Goal: Use online tool/utility: Utilize a website feature to perform a specific function

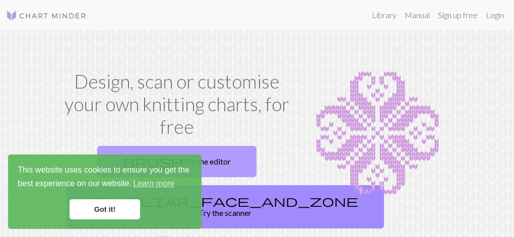
click at [217, 153] on link "brush Try the editor" at bounding box center [176, 161] width 159 height 31
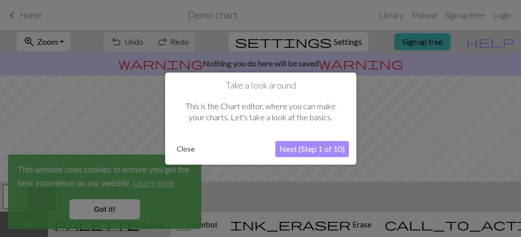
click at [294, 145] on button "Next (Step 1 of 10)" at bounding box center [313, 149] width 74 height 16
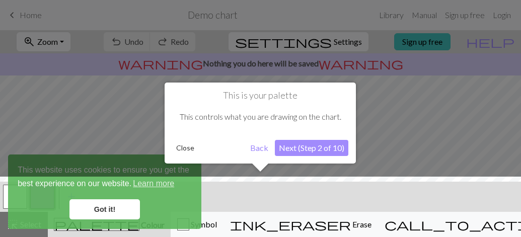
click at [288, 145] on button "Next (Step 2 of 10)" at bounding box center [312, 148] width 74 height 16
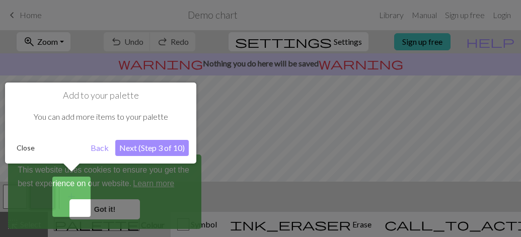
click at [174, 149] on button "Next (Step 3 of 10)" at bounding box center [152, 148] width 74 height 16
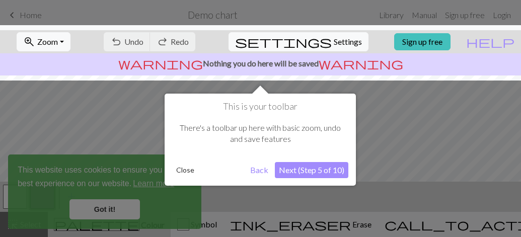
click at [290, 161] on div "This is your toolbar There's a toolbar up here with basic zoom, undo and save f…" at bounding box center [260, 140] width 191 height 92
click at [310, 174] on button "Next (Step 5 of 10)" at bounding box center [312, 170] width 74 height 16
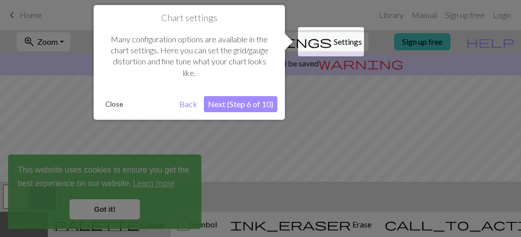
click at [238, 105] on button "Next (Step 6 of 10)" at bounding box center [241, 104] width 74 height 16
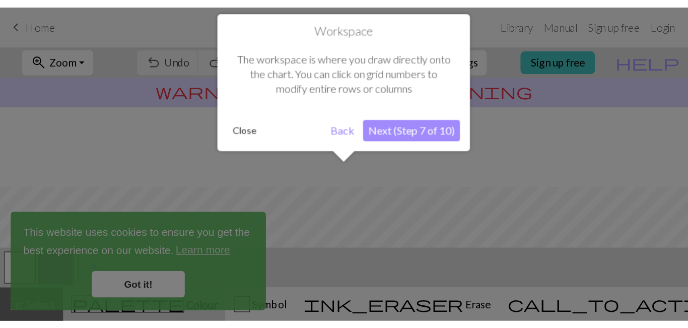
scroll to position [60, 0]
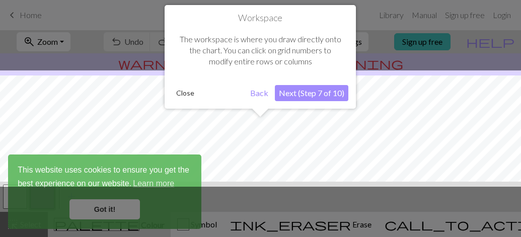
click at [284, 99] on button "Next (Step 7 of 10)" at bounding box center [312, 93] width 74 height 16
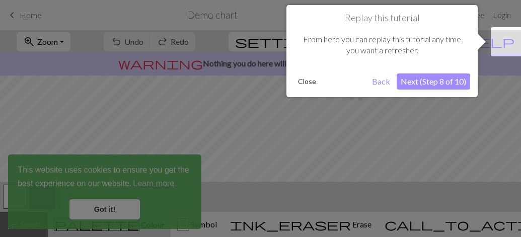
click at [284, 99] on div at bounding box center [260, 118] width 521 height 237
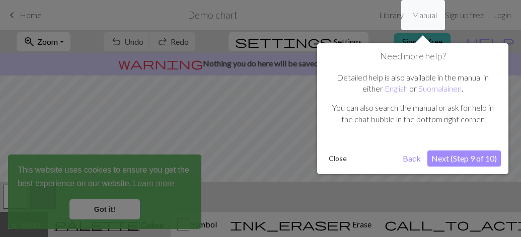
click at [475, 148] on div "Need more help? Detailed help is also available in the manual in either English…" at bounding box center [412, 108] width 191 height 131
click at [457, 158] on button "Next (Step 9 of 10)" at bounding box center [465, 159] width 74 height 16
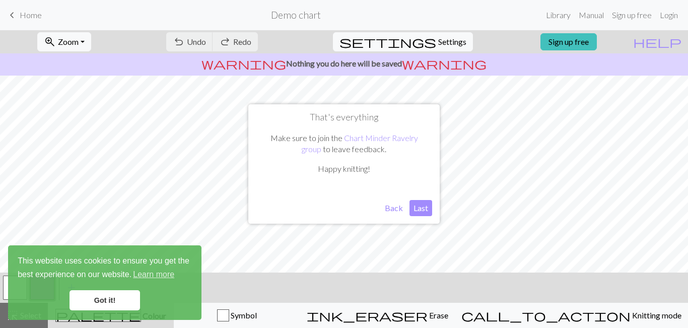
click at [422, 208] on button "Last" at bounding box center [421, 208] width 23 height 16
click at [98, 237] on link "Got it!" at bounding box center [105, 300] width 71 height 20
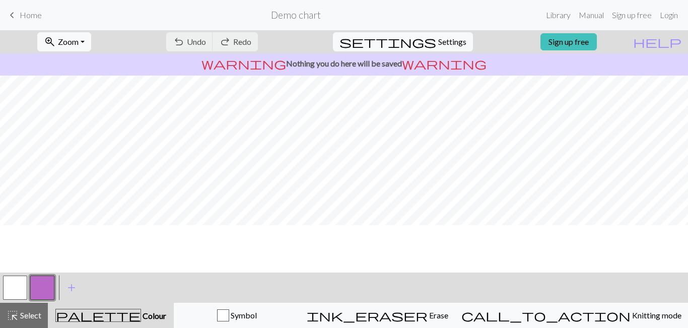
scroll to position [0, 0]
click at [79, 42] on span "Zoom" at bounding box center [68, 42] width 21 height 10
click at [91, 170] on button "200%" at bounding box center [78, 169] width 80 height 16
click at [79, 41] on span "Zoom" at bounding box center [68, 42] width 21 height 10
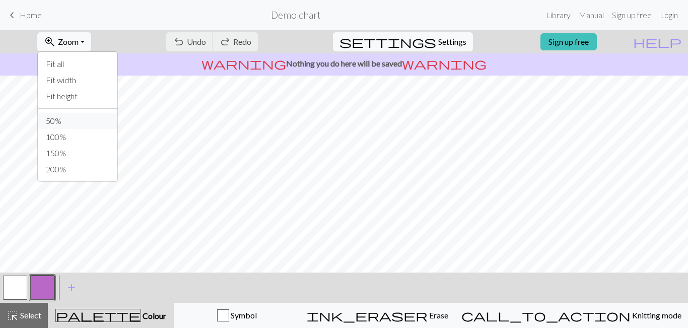
click at [76, 116] on button "50%" at bounding box center [78, 121] width 80 height 16
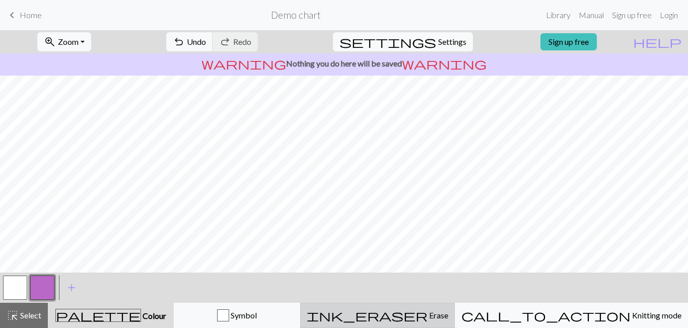
click at [448, 237] on span "Erase" at bounding box center [438, 315] width 21 height 10
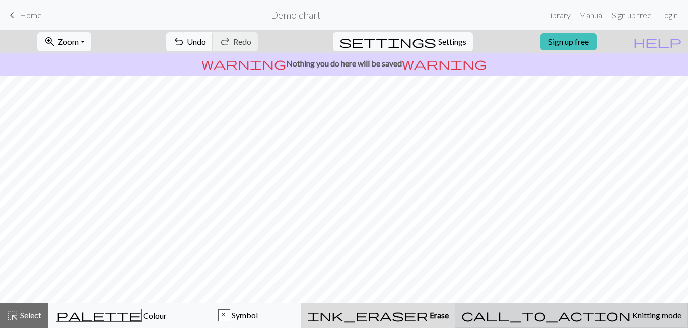
click at [513, 237] on span "Knitting mode" at bounding box center [656, 315] width 51 height 10
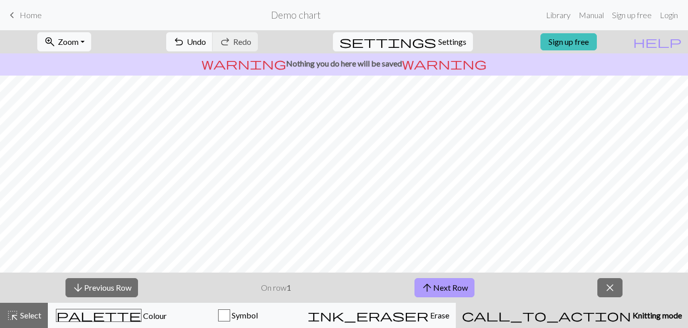
click at [439, 237] on button "arrow_upward Next Row" at bounding box center [445, 287] width 60 height 19
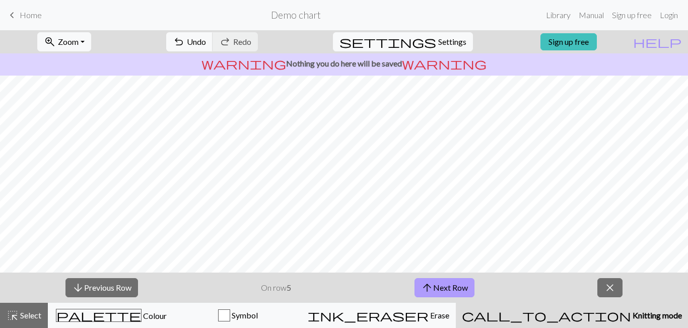
click at [439, 237] on button "arrow_upward Next Row" at bounding box center [445, 287] width 60 height 19
click at [439, 237] on button "arrow_upward Next Row" at bounding box center [446, 287] width 60 height 19
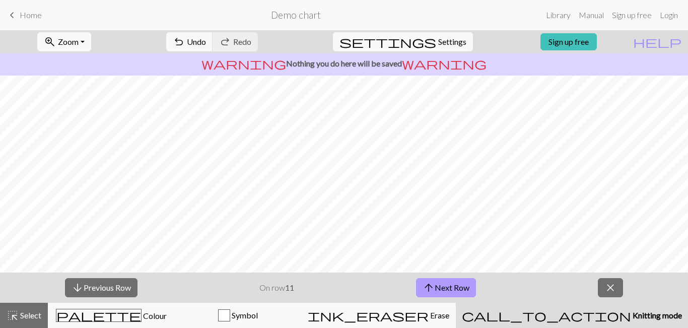
click at [439, 237] on button "arrow_upward Next Row" at bounding box center [446, 287] width 60 height 19
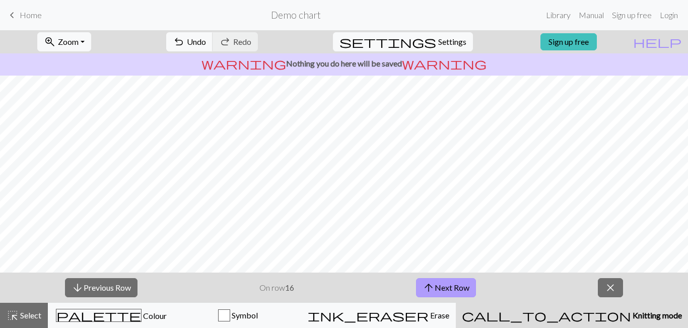
click at [439, 237] on button "arrow_upward Next Row" at bounding box center [446, 287] width 60 height 19
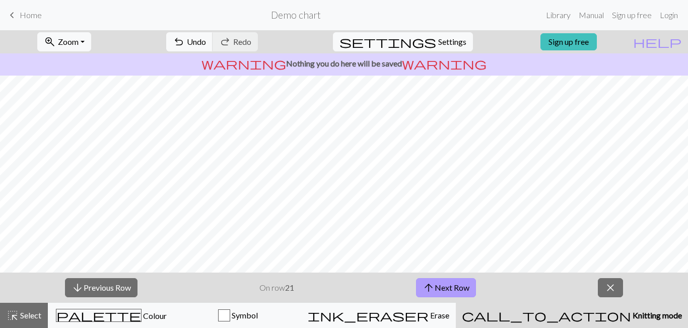
click at [439, 237] on button "arrow_upward Next Row" at bounding box center [446, 287] width 60 height 19
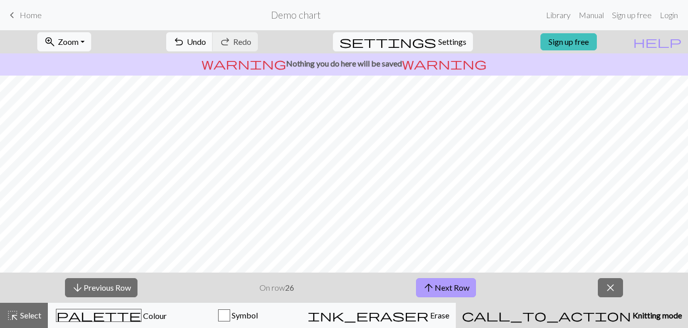
click at [439, 237] on button "arrow_upward Next Row" at bounding box center [446, 287] width 60 height 19
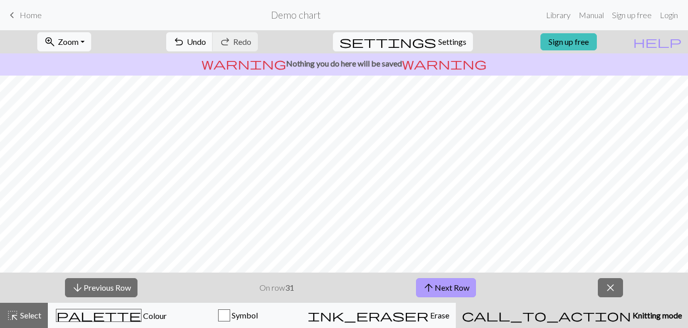
click at [439, 237] on button "arrow_upward Next Row" at bounding box center [446, 287] width 60 height 19
click at [56, 39] on span "zoom_in" at bounding box center [50, 42] width 12 height 14
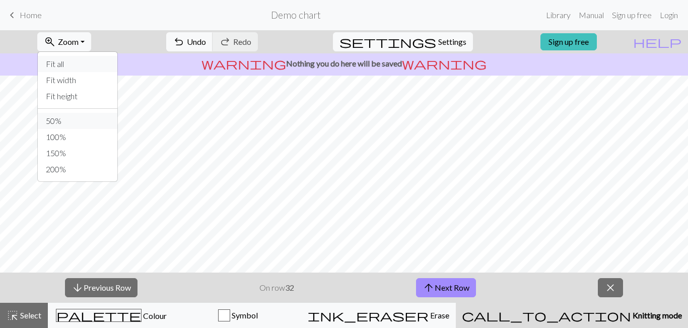
click at [85, 120] on button "50%" at bounding box center [78, 121] width 80 height 16
click at [73, 39] on span "Zoom" at bounding box center [68, 42] width 21 height 10
click at [78, 120] on button "50%" at bounding box center [78, 121] width 80 height 16
click at [91, 35] on button "zoom_in Zoom Zoom" at bounding box center [64, 41] width 54 height 19
click at [90, 156] on button "150%" at bounding box center [78, 153] width 80 height 16
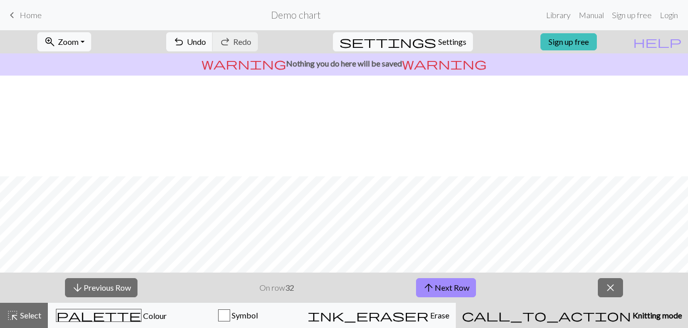
scroll to position [302, 0]
click at [95, 31] on div "zoom_in Zoom Zoom Fit all Fit width Fit height 50% 100% 150% 200%" at bounding box center [64, 41] width 69 height 23
click at [91, 40] on button "zoom_in Zoom Zoom" at bounding box center [64, 41] width 54 height 19
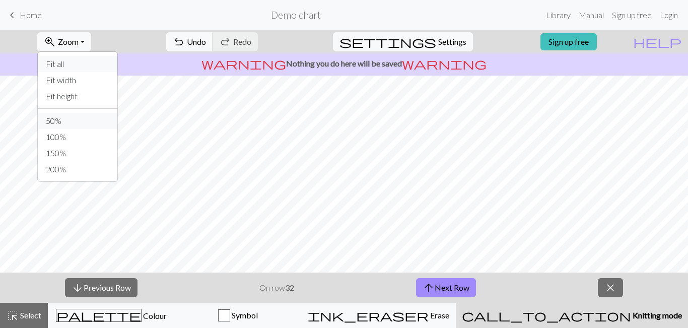
click at [76, 116] on button "50%" at bounding box center [78, 121] width 80 height 16
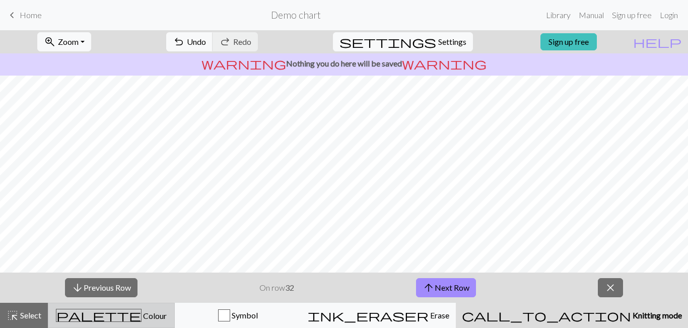
click at [108, 237] on div "palette Colour Colour" at bounding box center [111, 315] width 114 height 13
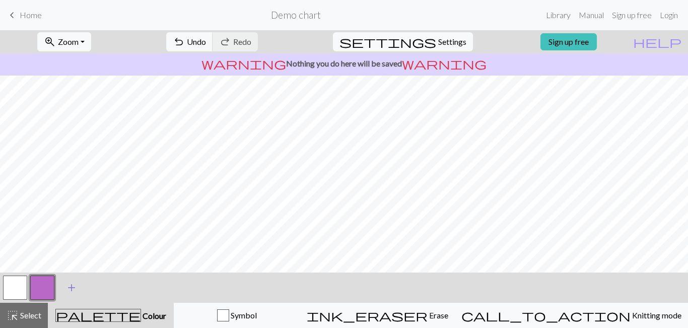
click at [62, 237] on button "add Add a colour" at bounding box center [71, 287] width 25 height 25
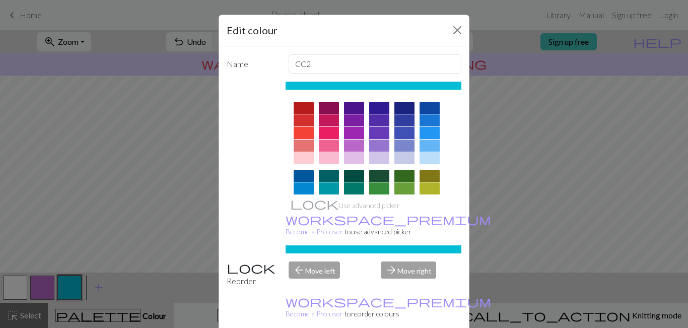
click at [352, 108] on div at bounding box center [354, 108] width 20 height 12
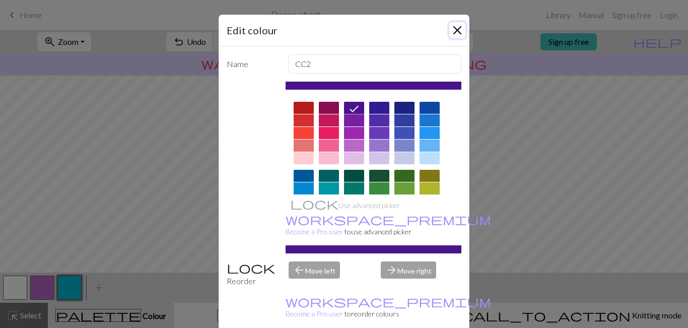
click at [456, 32] on button "Close" at bounding box center [457, 30] width 16 height 16
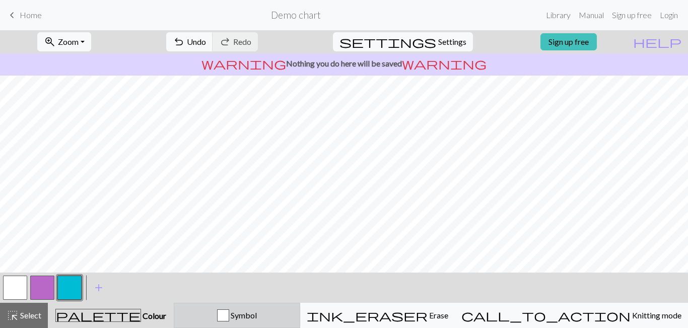
click at [229, 237] on div "button" at bounding box center [223, 315] width 12 height 12
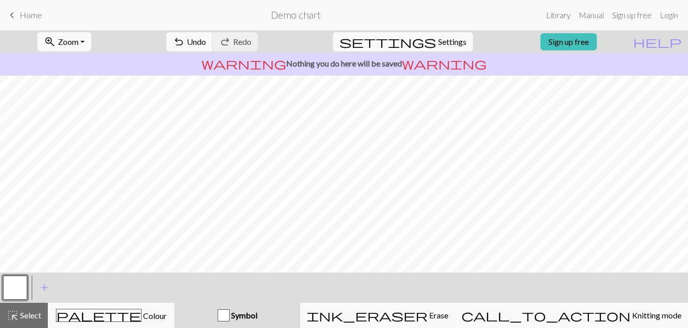
click at [266, 237] on div "Symbol" at bounding box center [237, 315] width 114 height 12
click at [230, 237] on div "button" at bounding box center [224, 315] width 12 height 12
click at [423, 31] on div "settings Settings" at bounding box center [402, 41] width 155 height 23
click at [423, 34] on button "settings Settings" at bounding box center [403, 41] width 140 height 19
select select "aran"
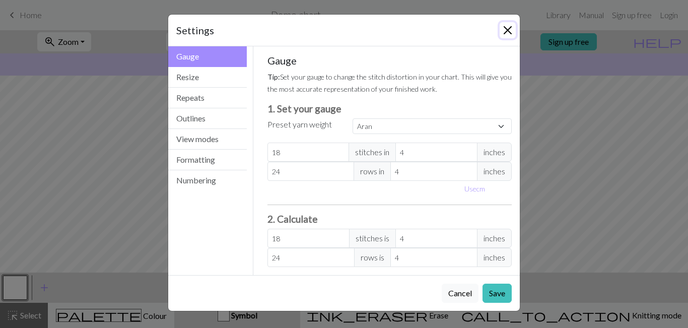
click at [511, 34] on button "Close" at bounding box center [508, 30] width 16 height 16
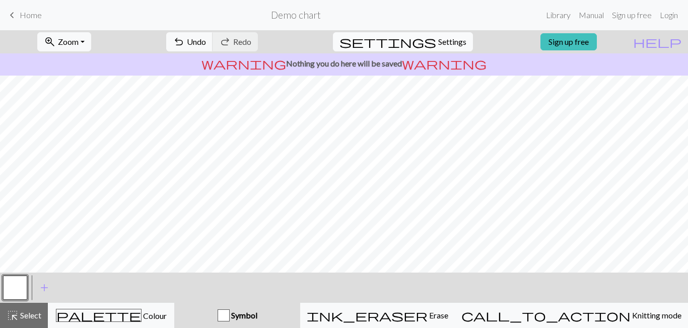
click at [438, 41] on span "Settings" at bounding box center [452, 42] width 28 height 12
select select "aran"
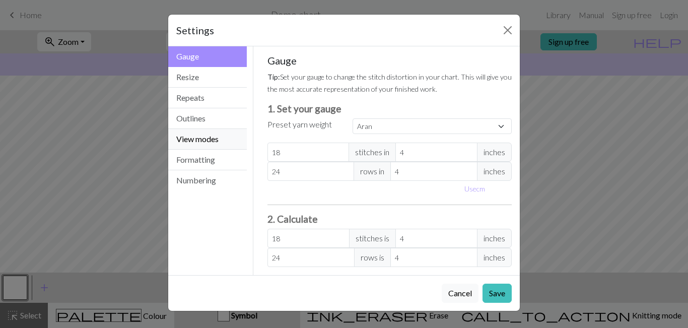
click at [176, 145] on button "View modes" at bounding box center [207, 139] width 79 height 21
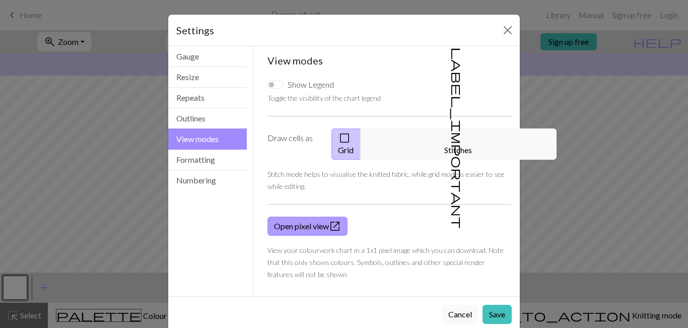
click at [332, 219] on span "open_in_new" at bounding box center [335, 226] width 12 height 14
